Goal: Task Accomplishment & Management: Manage account settings

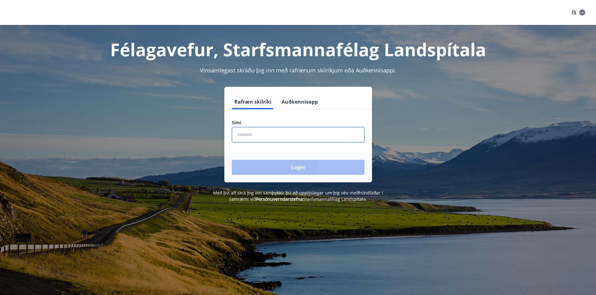
click at [254, 134] on input "phone" at bounding box center [298, 134] width 133 height 15
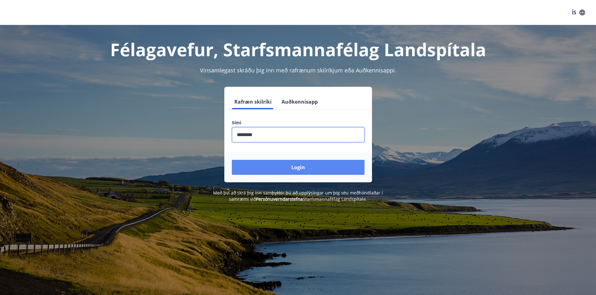
click at [311, 167] on button "Login" at bounding box center [298, 167] width 133 height 15
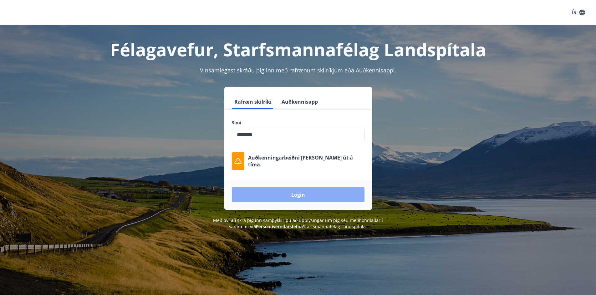
click at [305, 194] on button "Login" at bounding box center [298, 195] width 133 height 15
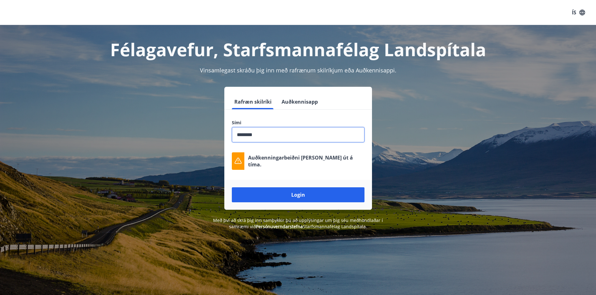
click at [265, 136] on input "phone" at bounding box center [298, 134] width 133 height 15
click at [304, 193] on button "Login" at bounding box center [298, 195] width 133 height 15
click at [267, 134] on input "phone" at bounding box center [298, 134] width 133 height 15
drag, startPoint x: 264, startPoint y: 136, endPoint x: 213, endPoint y: 144, distance: 51.5
click at [213, 144] on div "Rafræn skilríki Auðkennisapp Sími ​ Auðkenningarbeiðni [PERSON_NAME] út á tíma.…" at bounding box center [297, 148] width 435 height 123
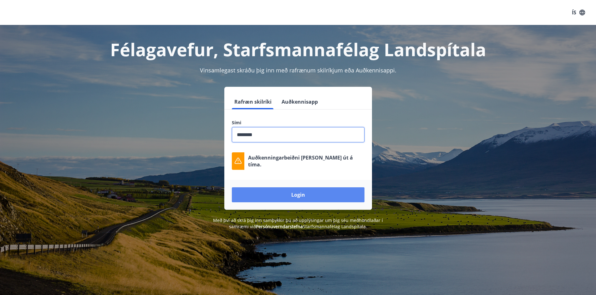
click at [307, 199] on button "Login" at bounding box center [298, 195] width 133 height 15
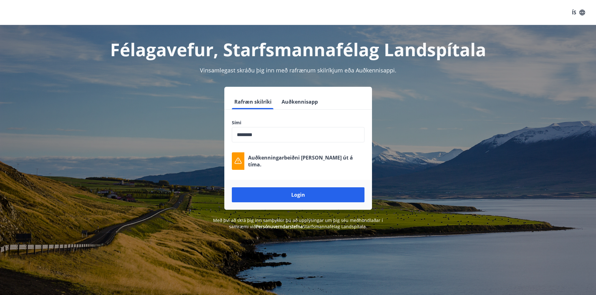
click at [276, 139] on input "phone" at bounding box center [298, 134] width 133 height 15
drag, startPoint x: 278, startPoint y: 132, endPoint x: 208, endPoint y: 130, distance: 70.1
click at [209, 130] on div "Rafræn skilríki Auðkennisapp Sími ​ Auðkenningarbeiðni [PERSON_NAME] út á tíma.…" at bounding box center [297, 148] width 435 height 123
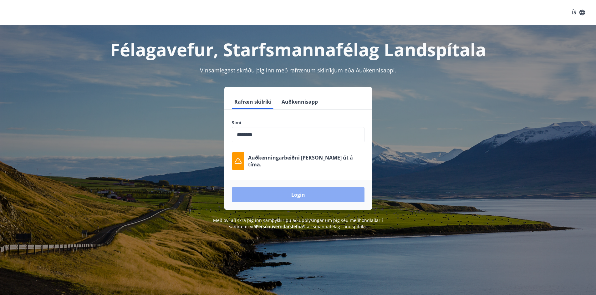
click at [306, 199] on button "Login" at bounding box center [298, 195] width 133 height 15
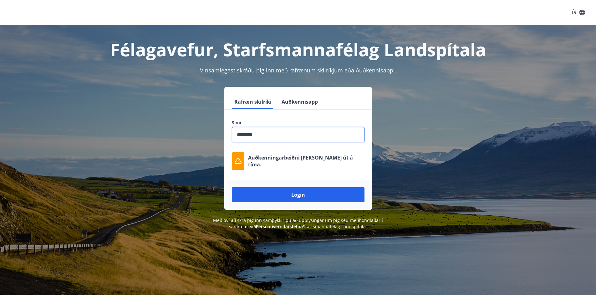
click at [282, 139] on input "phone" at bounding box center [298, 134] width 133 height 15
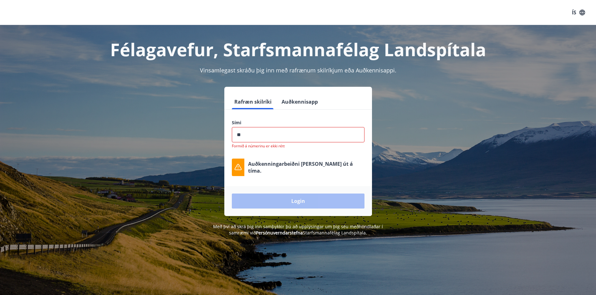
type input "*"
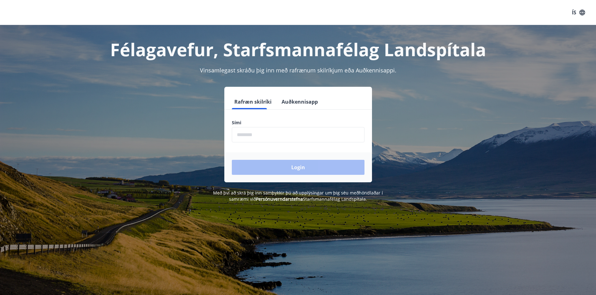
click at [254, 134] on input "phone" at bounding box center [298, 134] width 133 height 15
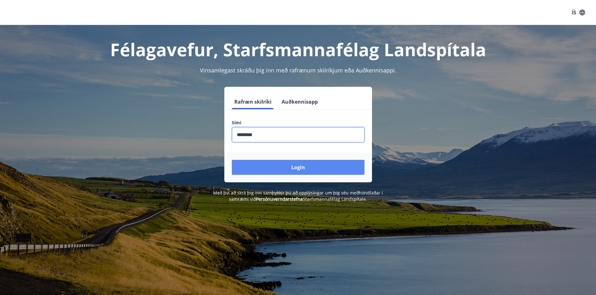
type input "********"
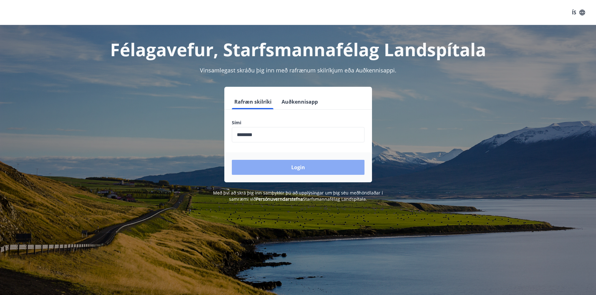
click at [314, 168] on button "Login" at bounding box center [298, 167] width 133 height 15
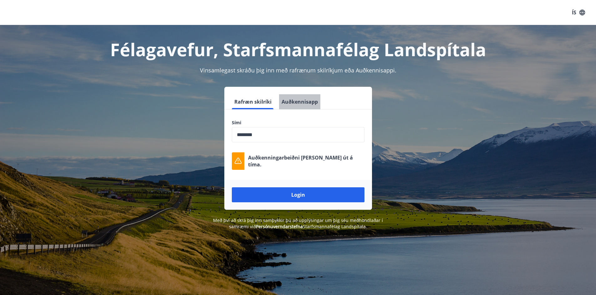
click at [313, 101] on button "Auðkennisapp" at bounding box center [299, 101] width 41 height 15
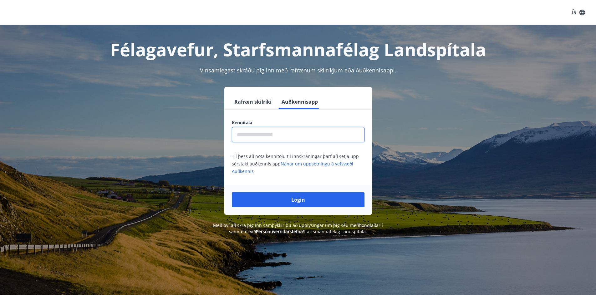
click at [268, 135] on input "text" at bounding box center [298, 134] width 133 height 15
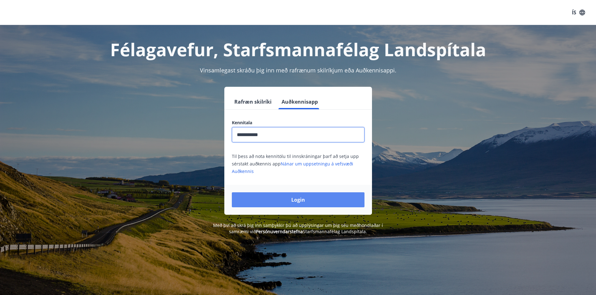
type input "**********"
click at [311, 201] on button "Login" at bounding box center [298, 200] width 133 height 15
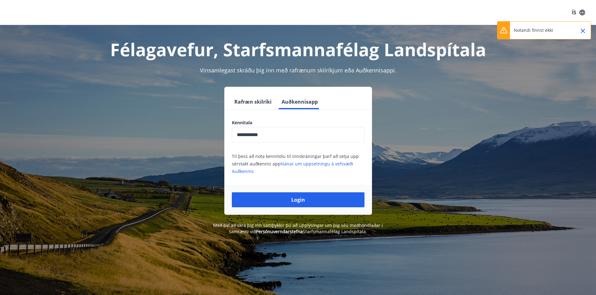
click at [284, 134] on input "**********" at bounding box center [298, 134] width 133 height 15
drag, startPoint x: 283, startPoint y: 135, endPoint x: 228, endPoint y: 133, distance: 55.7
click at [228, 133] on div "**********" at bounding box center [298, 147] width 148 height 55
click at [254, 99] on button "Rafræn skilríki" at bounding box center [253, 101] width 42 height 15
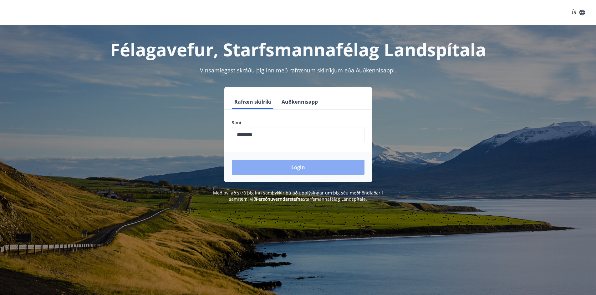
click at [305, 167] on button "Login" at bounding box center [298, 167] width 133 height 15
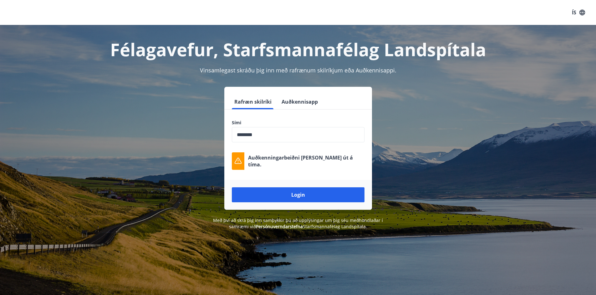
drag, startPoint x: 270, startPoint y: 256, endPoint x: 265, endPoint y: 247, distance: 10.4
click at [270, 254] on div "Félagavefur, Starfsmannafélag Landspítala Vinsamlegast skráðu þig inn með rafræ…" at bounding box center [298, 172] width 596 height 295
click at [194, 166] on div "Rafræn skilríki Auðkennisapp Sími ​ Auðkenningarbeiðni [PERSON_NAME] út á tíma.…" at bounding box center [297, 148] width 435 height 123
click at [464, 239] on div "Félagavefur, Starfsmannafélag Landspítala Vinsamlegast skráðu þig inn með rafræ…" at bounding box center [298, 172] width 596 height 295
click at [178, 138] on div "Rafræn skilríki Auðkennisapp Sími ​ Auðkenningarbeiðni [PERSON_NAME] út á tíma.…" at bounding box center [297, 148] width 435 height 123
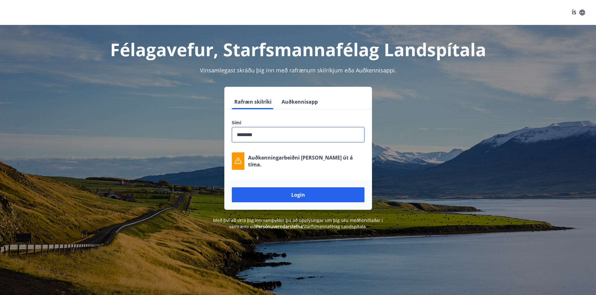
drag, startPoint x: 277, startPoint y: 137, endPoint x: 202, endPoint y: 123, distance: 75.7
click at [202, 123] on div "Rafræn skilríki Auðkennisapp Sími ​ Auðkenningarbeiðni [PERSON_NAME] út á tíma.…" at bounding box center [297, 148] width 435 height 123
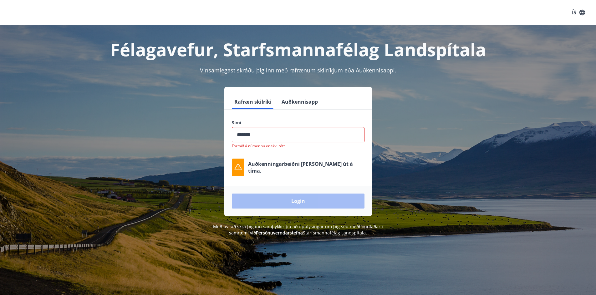
type input "********"
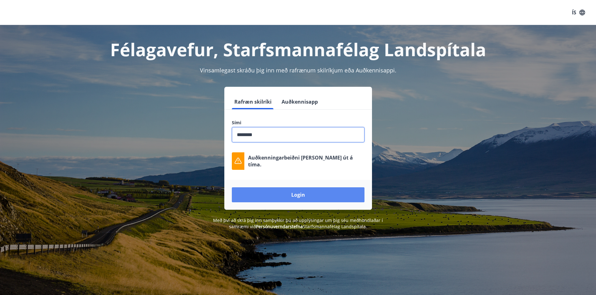
click at [304, 198] on button "Login" at bounding box center [298, 195] width 133 height 15
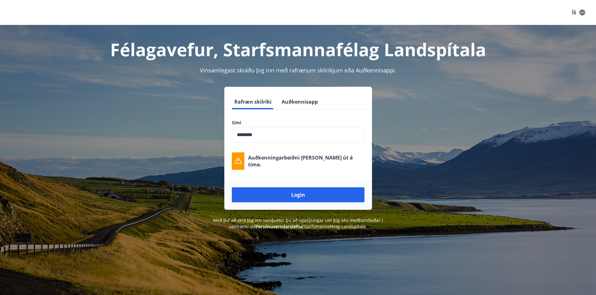
drag, startPoint x: 139, startPoint y: 116, endPoint x: 139, endPoint y: 106, distance: 9.7
click at [139, 113] on div "Rafræn skilríki Auðkennisapp Sími ​ Auðkenningarbeiðni [PERSON_NAME] út á tíma.…" at bounding box center [297, 148] width 435 height 123
